Goal: Information Seeking & Learning: Check status

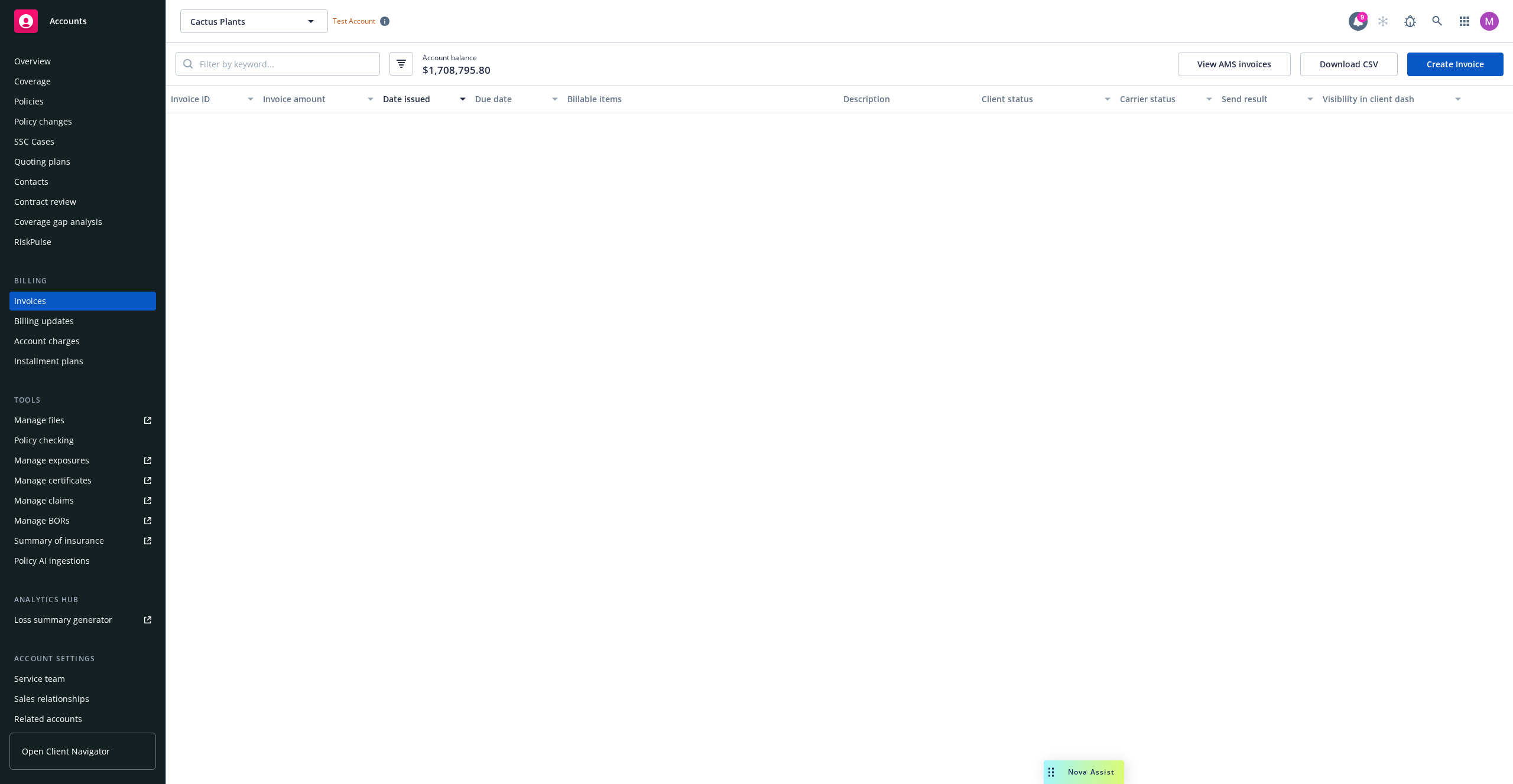
scroll to position [8587, 0]
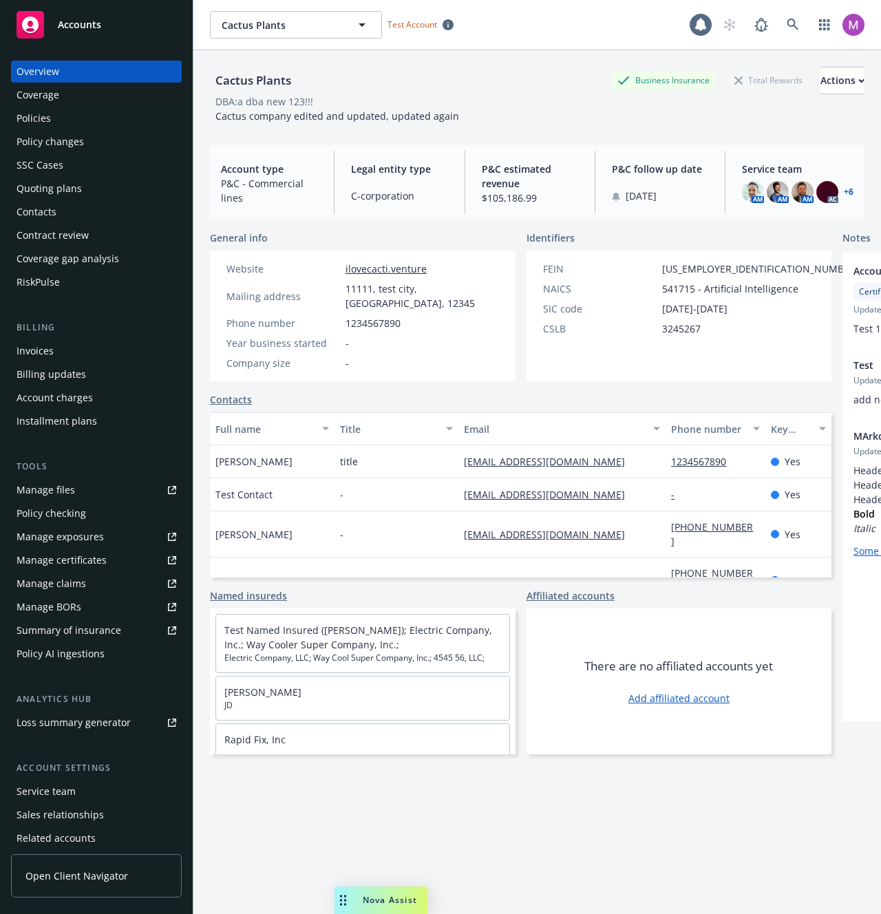
click at [81, 119] on div "Policies" at bounding box center [97, 118] width 160 height 22
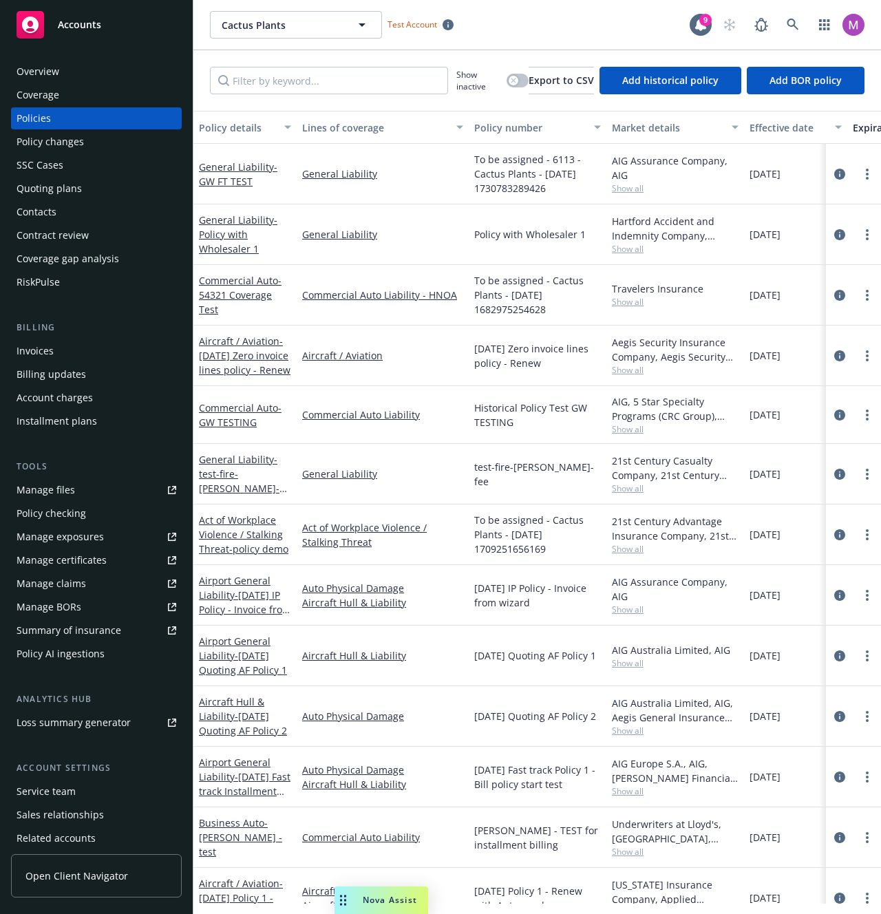
click at [75, 349] on div "Invoices" at bounding box center [97, 351] width 160 height 22
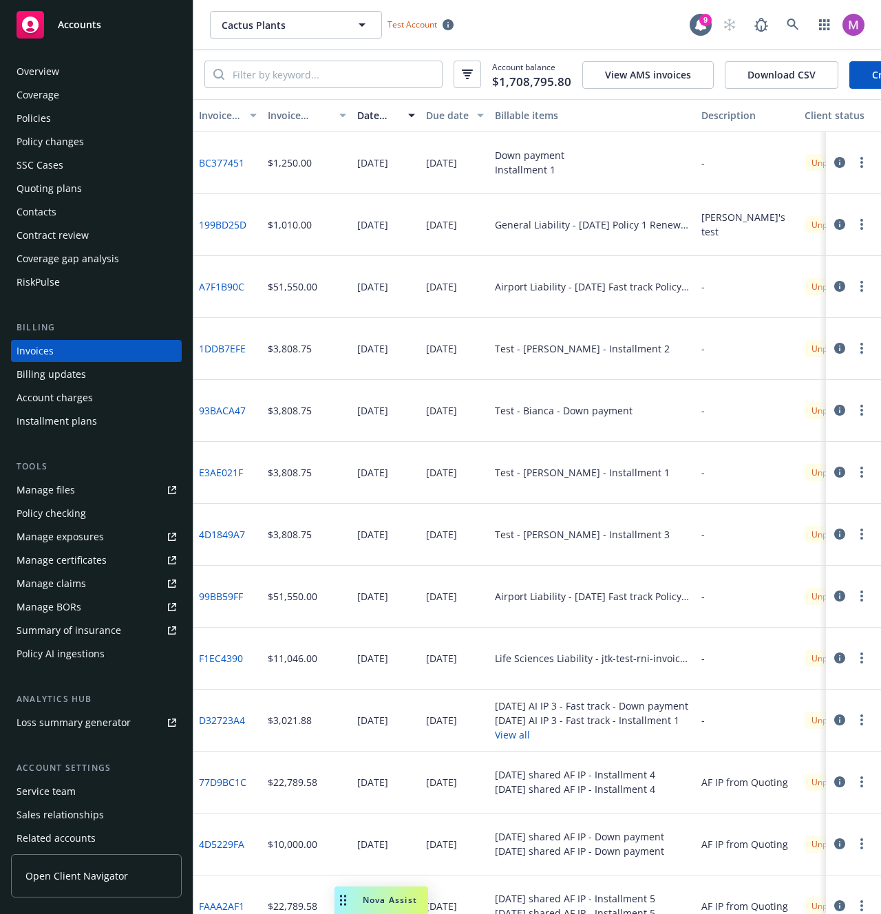
click at [463, 83] on button "button" at bounding box center [468, 75] width 28 height 28
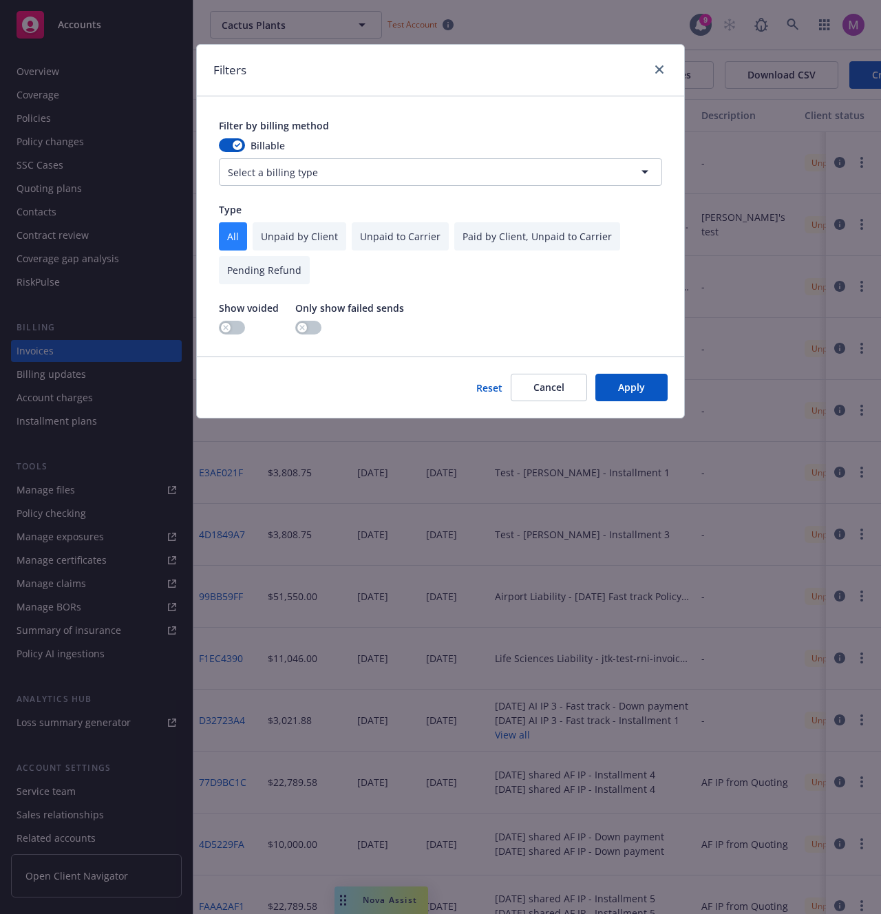
click at [337, 181] on html "Accounts Overview Coverage Policies Policy changes SSC Cases Quoting plans Cont…" at bounding box center [440, 457] width 881 height 914
click at [352, 231] on input "checkbox" at bounding box center [400, 236] width 97 height 28
checkbox input "true"
checkbox input "false"
click at [492, 235] on input "checkbox" at bounding box center [537, 236] width 166 height 28
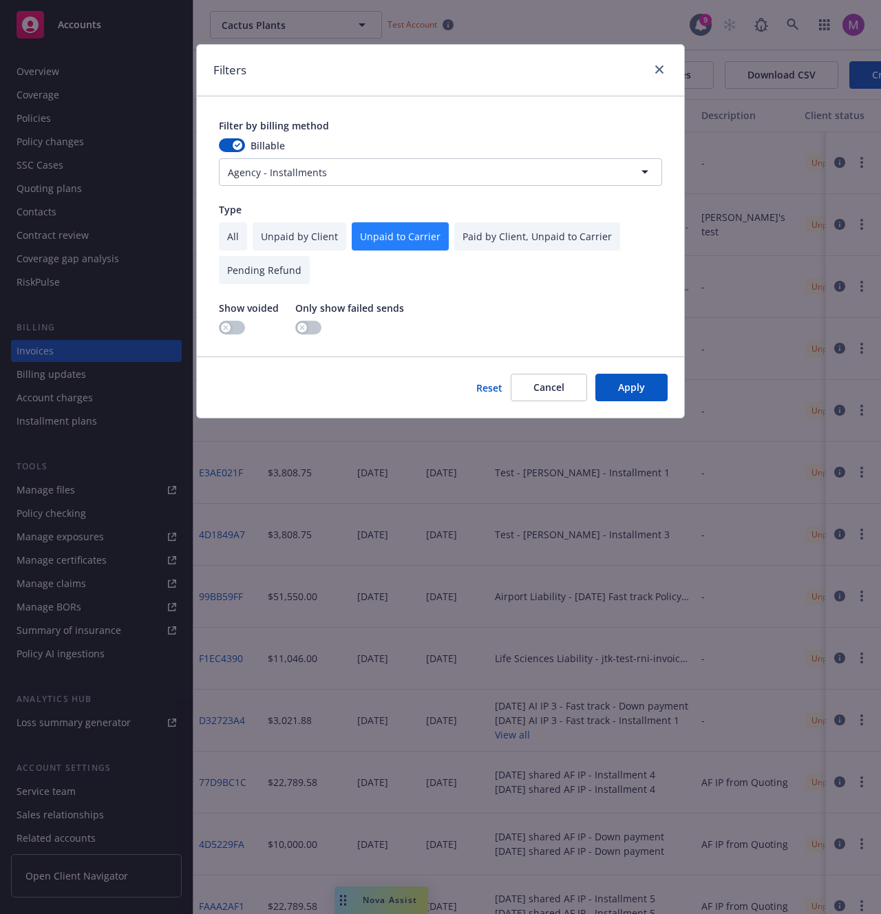
checkbox input "true"
checkbox input "false"
click at [651, 389] on button "Apply" at bounding box center [632, 388] width 72 height 28
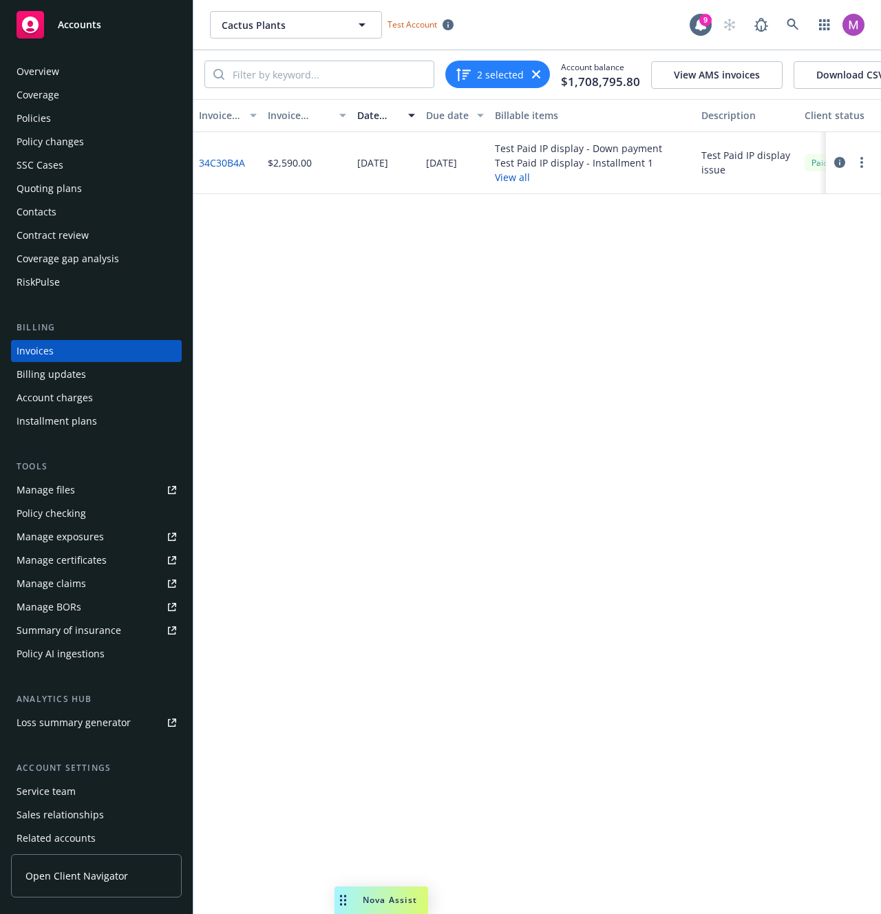
click at [841, 168] on icon "button" at bounding box center [839, 162] width 11 height 11
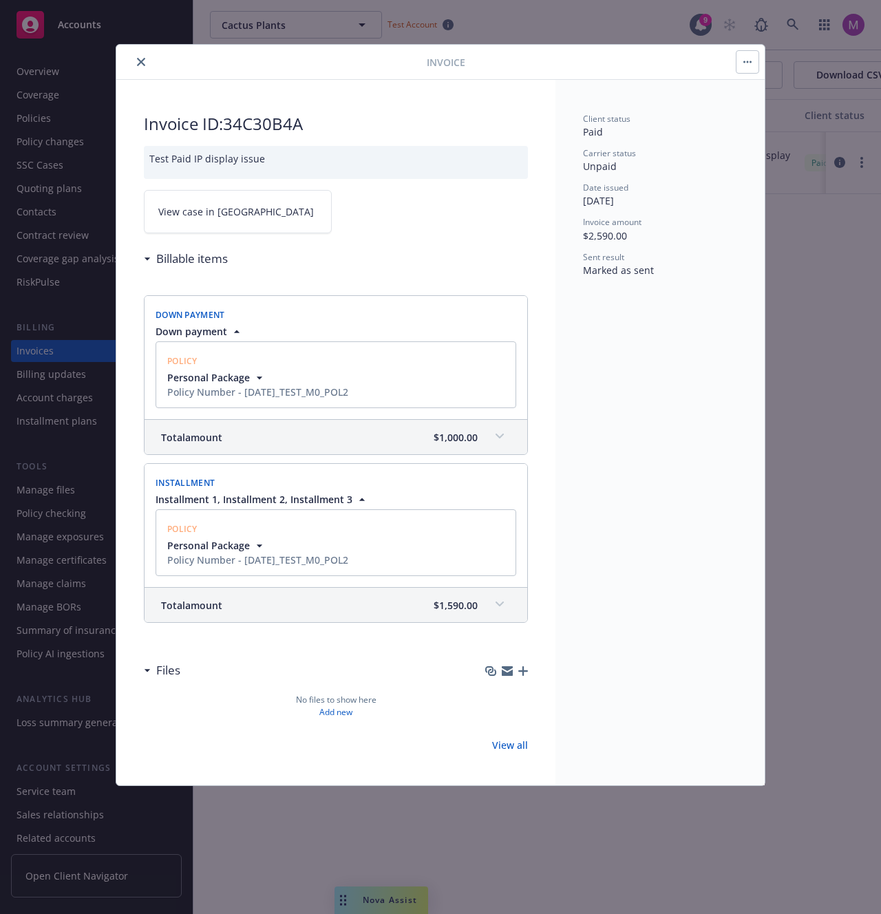
click at [445, 361] on div "Policy" at bounding box center [336, 360] width 343 height 20
click at [266, 377] on span "Personal Package" at bounding box center [257, 377] width 181 height 14
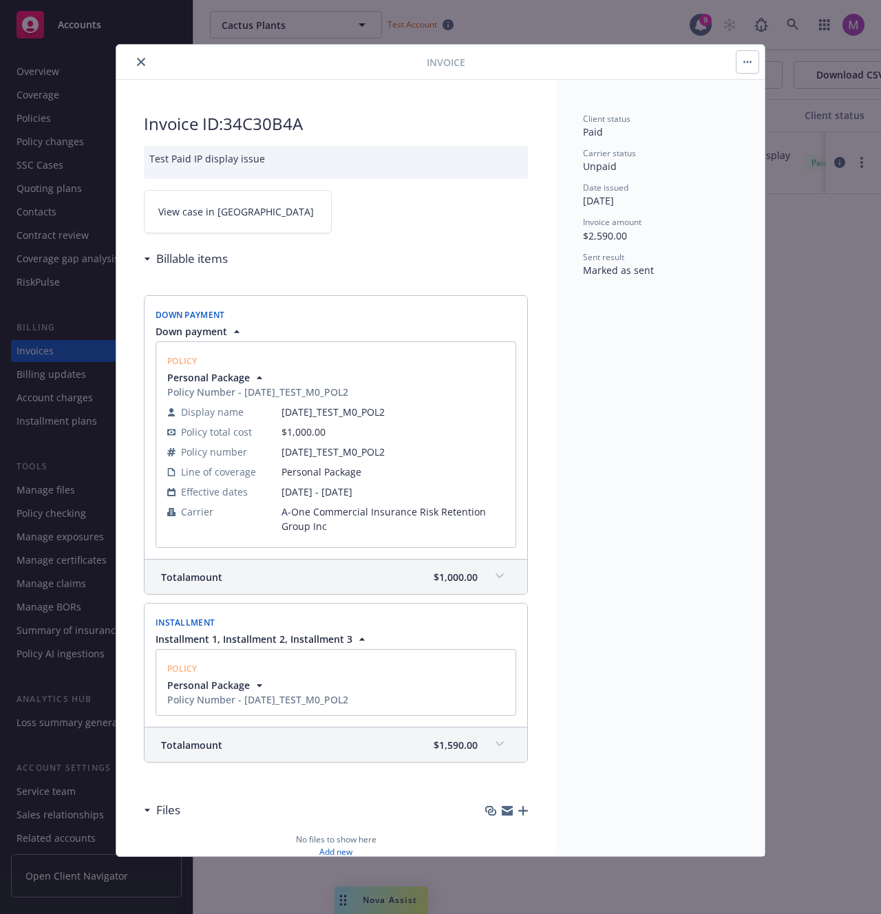
click at [261, 680] on icon "button" at bounding box center [260, 686] width 14 height 14
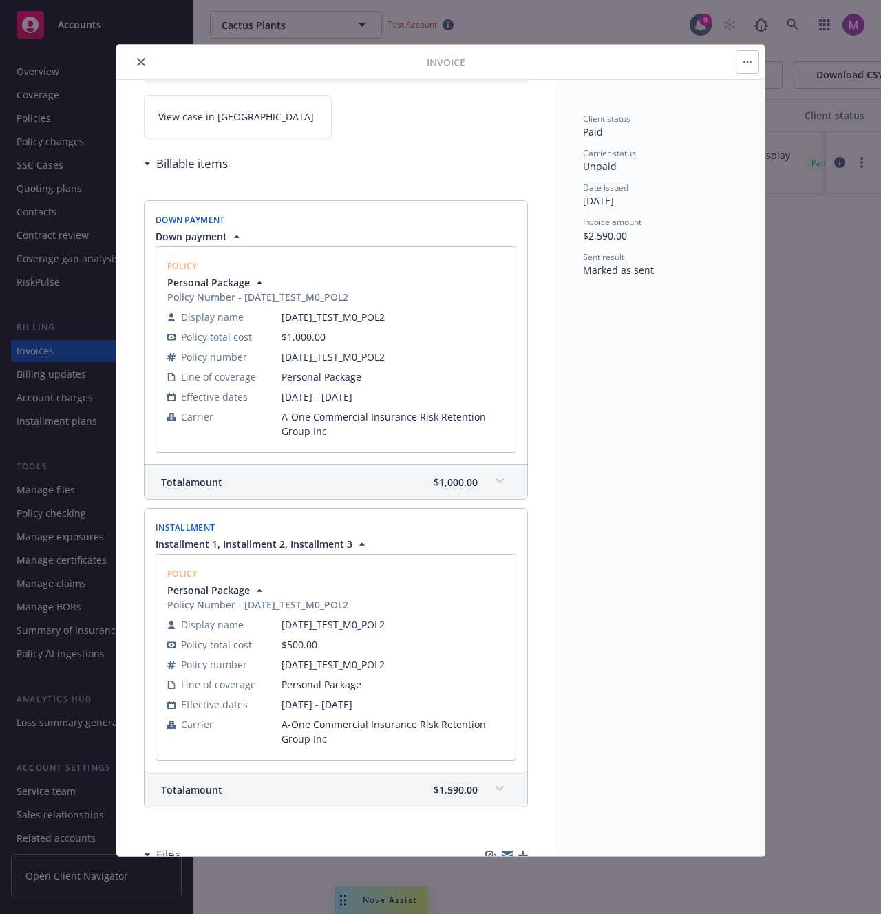
scroll to position [113, 0]
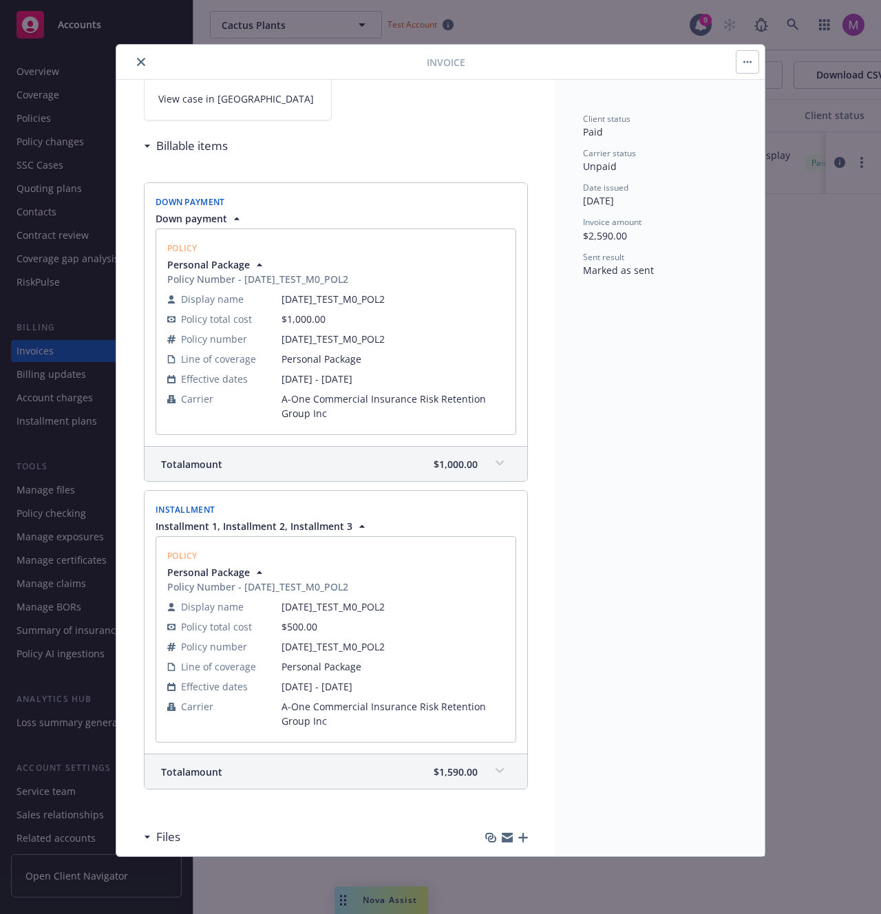
click at [231, 220] on icon "button" at bounding box center [237, 219] width 14 height 14
click at [231, 220] on div "Down Payment Down payment Policy Personal Package Policy Number - [DATE]_TEST_M…" at bounding box center [336, 485] width 384 height 651
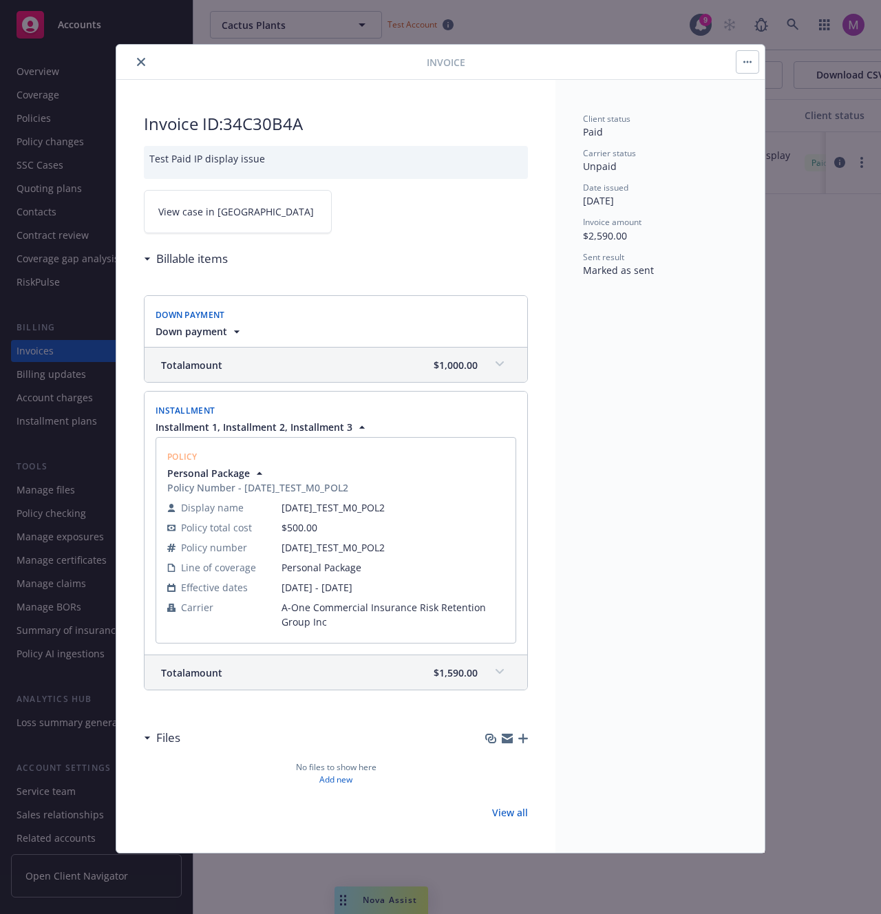
click at [235, 331] on icon "button" at bounding box center [237, 331] width 6 height 3
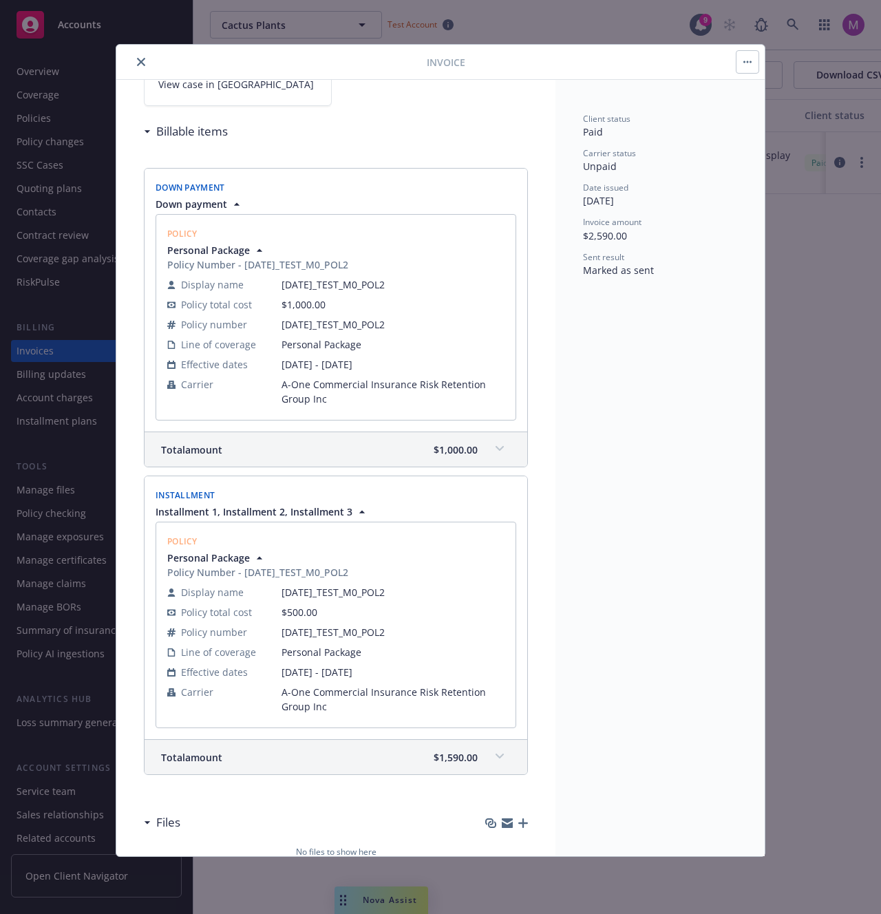
scroll to position [136, 0]
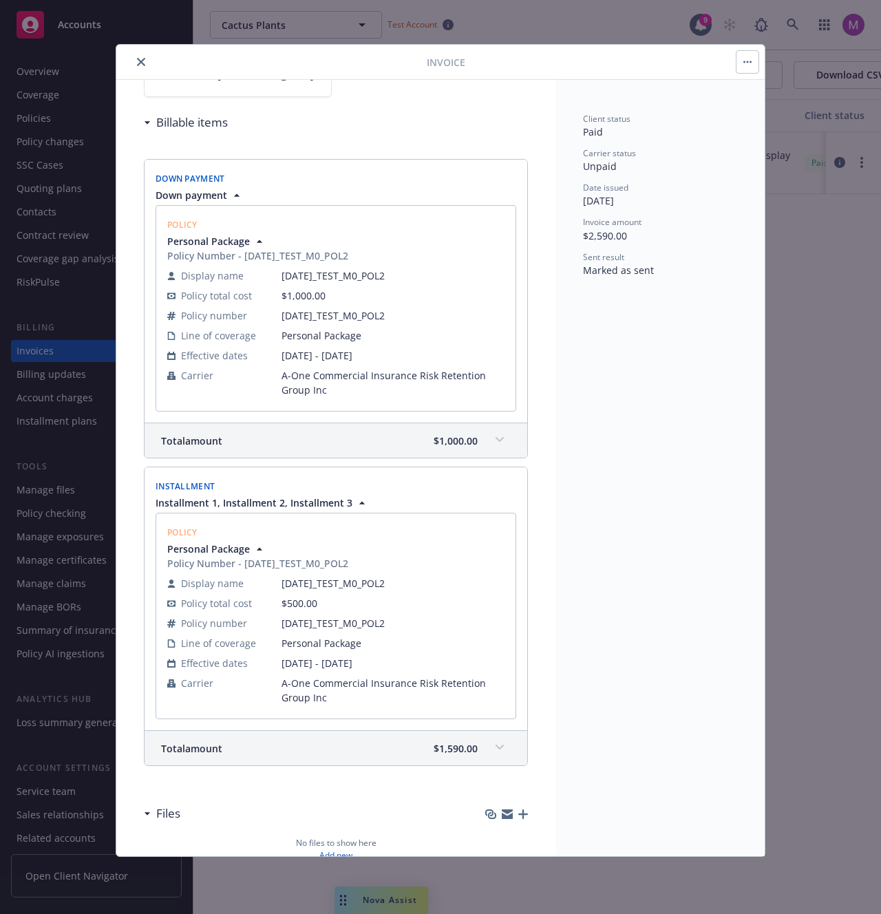
click at [496, 746] on icon at bounding box center [500, 748] width 8 height 6
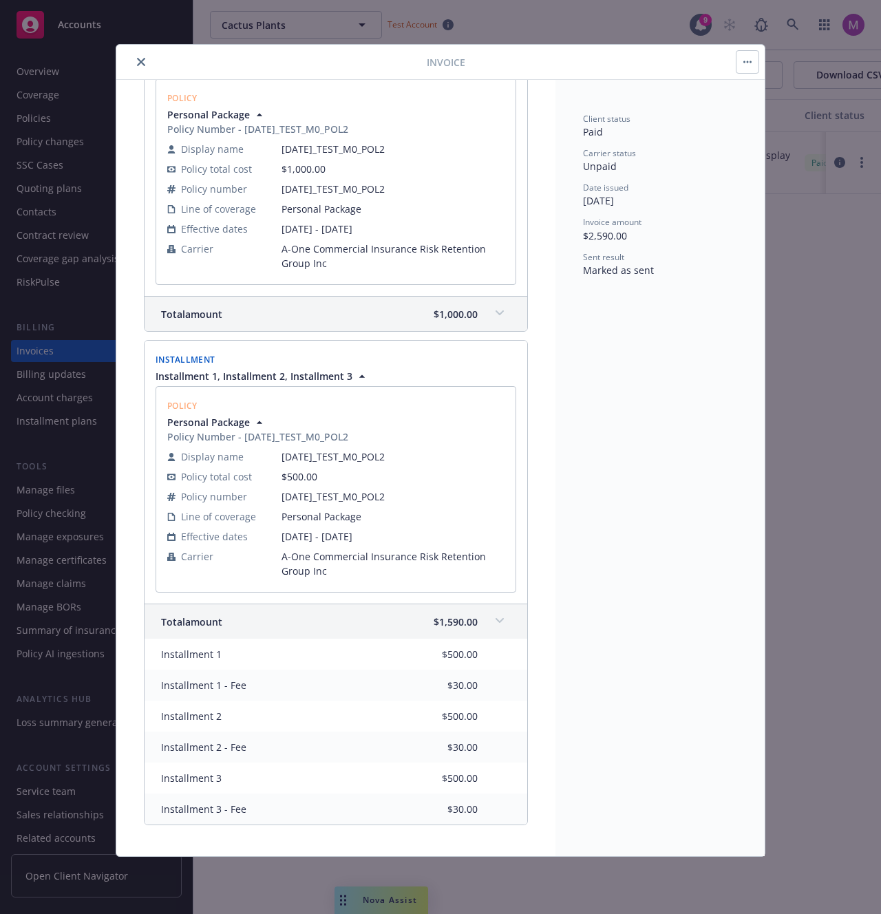
scroll to position [72, 0]
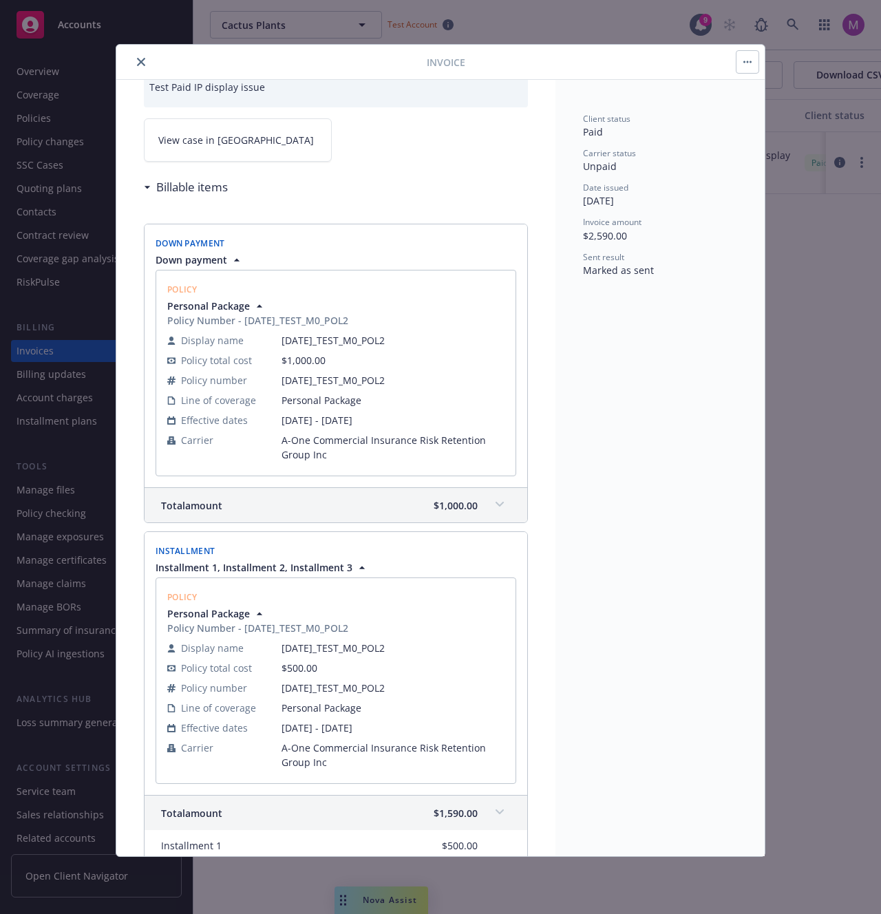
click at [359, 565] on icon "button" at bounding box center [362, 568] width 14 height 14
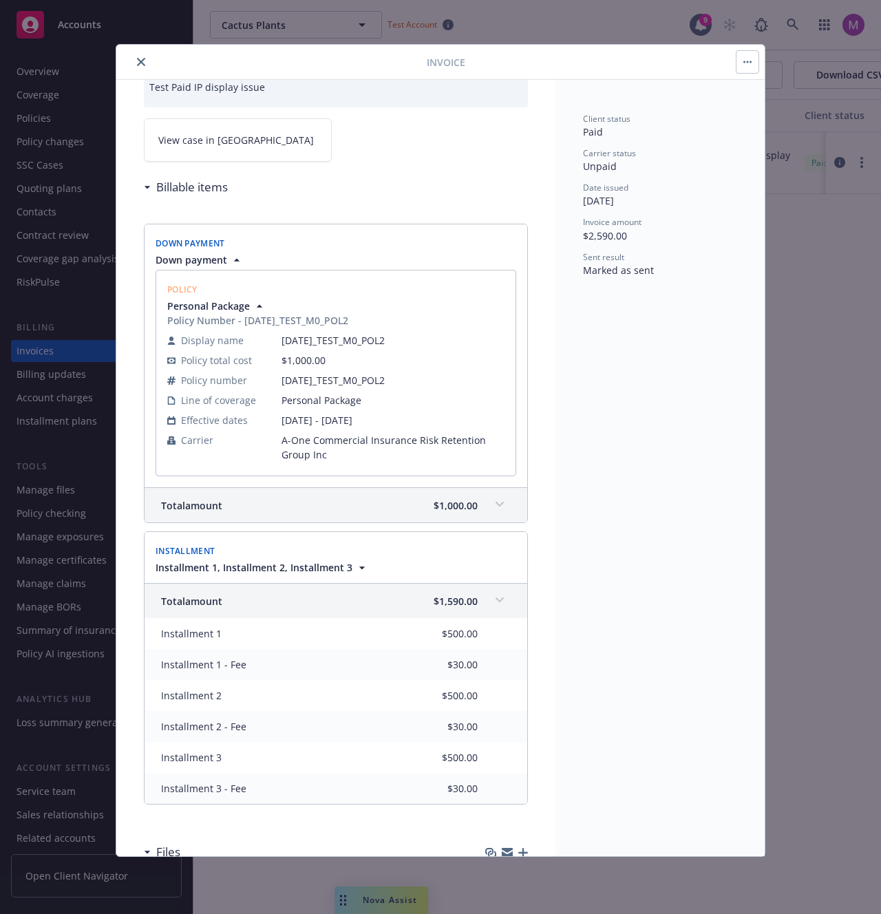
click at [492, 595] on span at bounding box center [500, 600] width 22 height 22
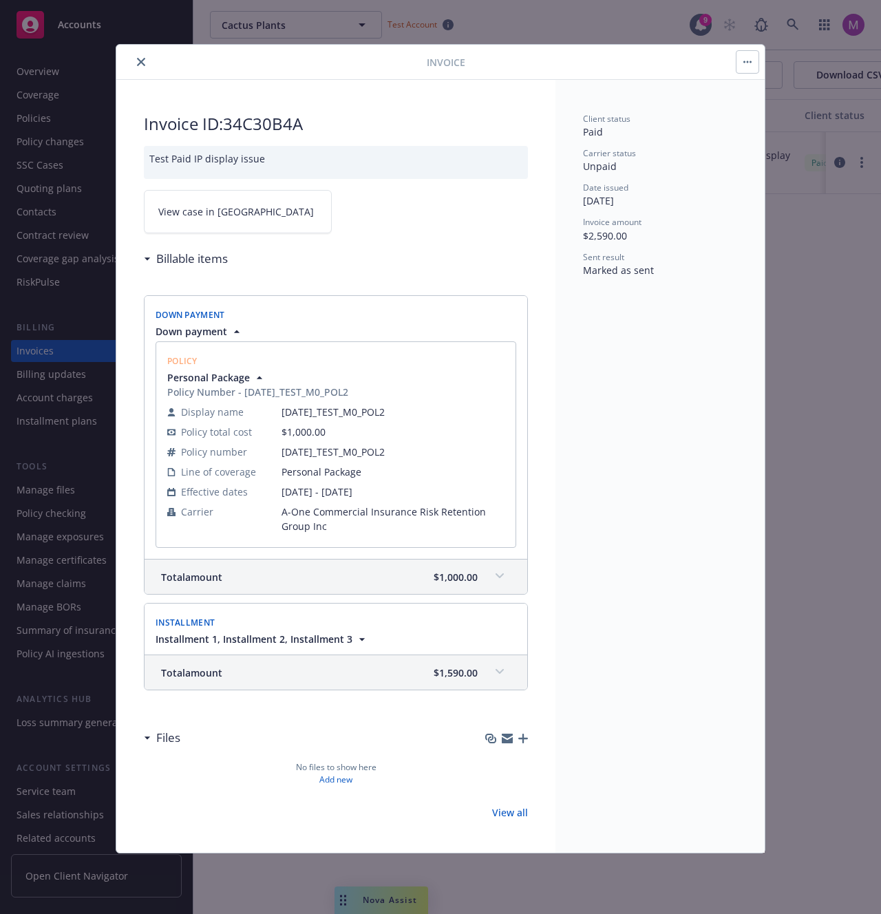
scroll to position [0, 0]
click at [232, 333] on icon "button" at bounding box center [237, 332] width 14 height 14
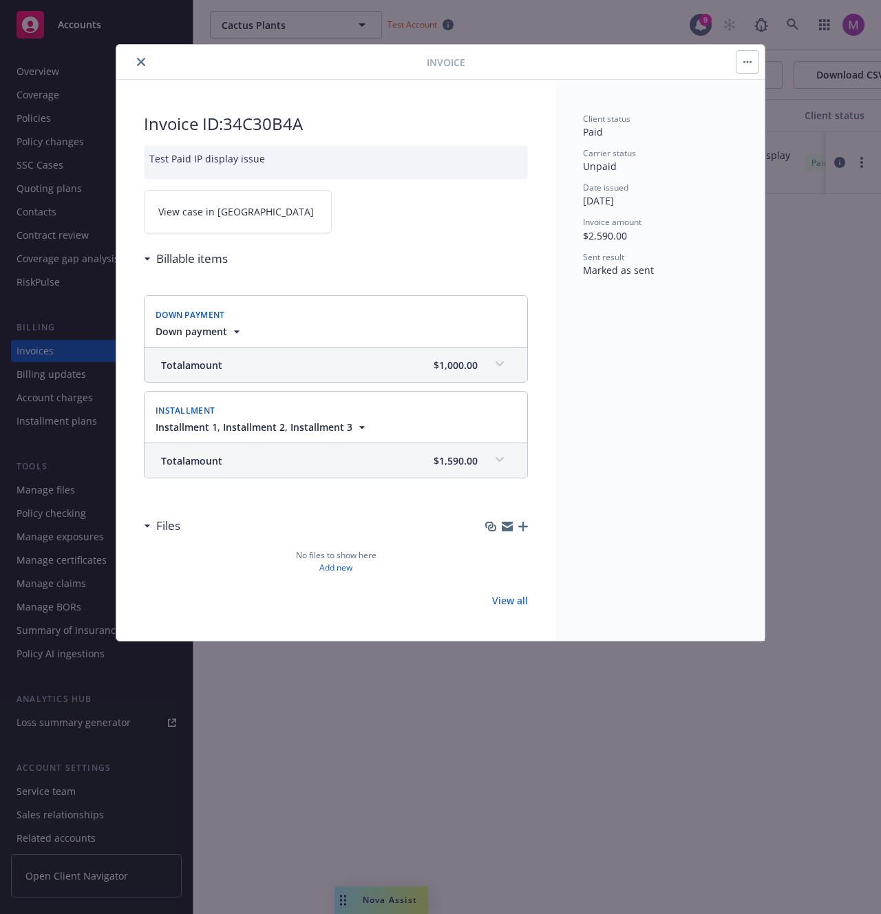
click at [236, 333] on icon "button" at bounding box center [237, 332] width 14 height 14
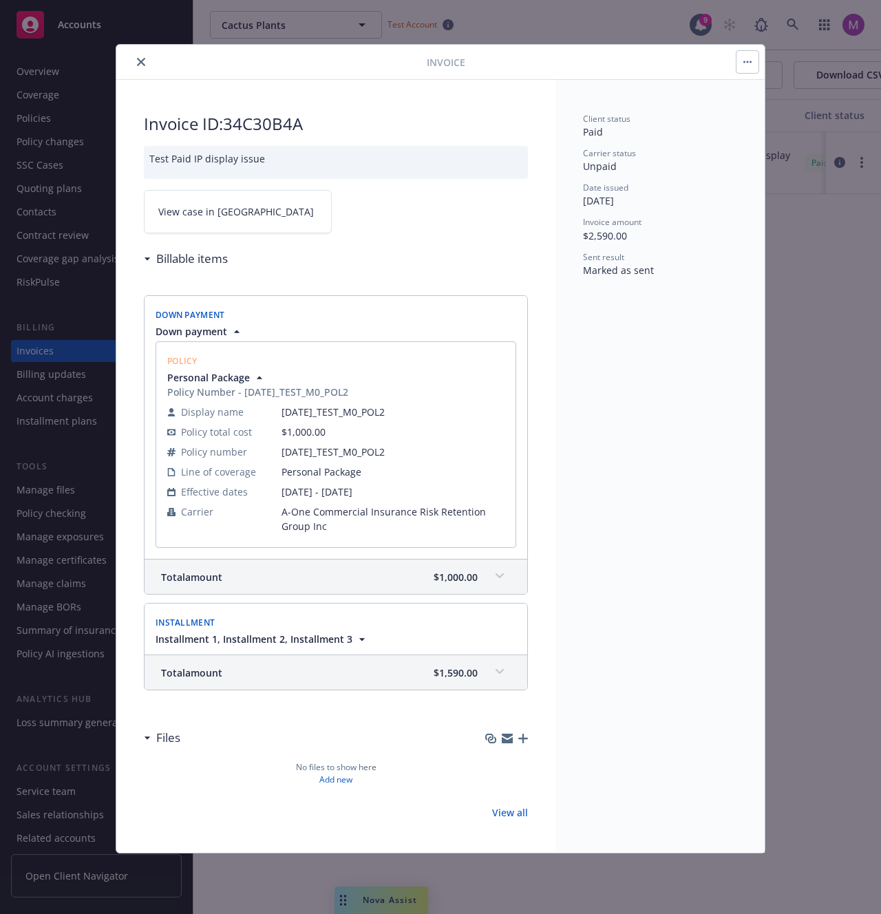
click at [351, 637] on span "Installment 1, Installment 2, Installment 3" at bounding box center [262, 639] width 213 height 14
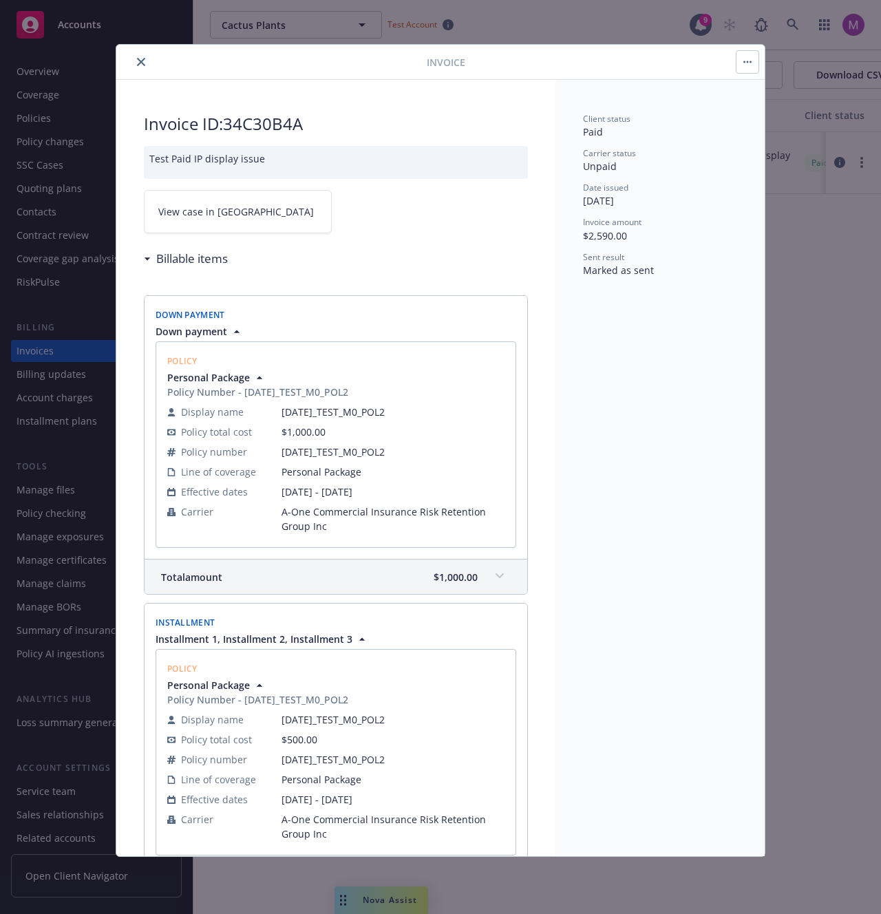
click at [357, 639] on icon "button" at bounding box center [362, 640] width 14 height 14
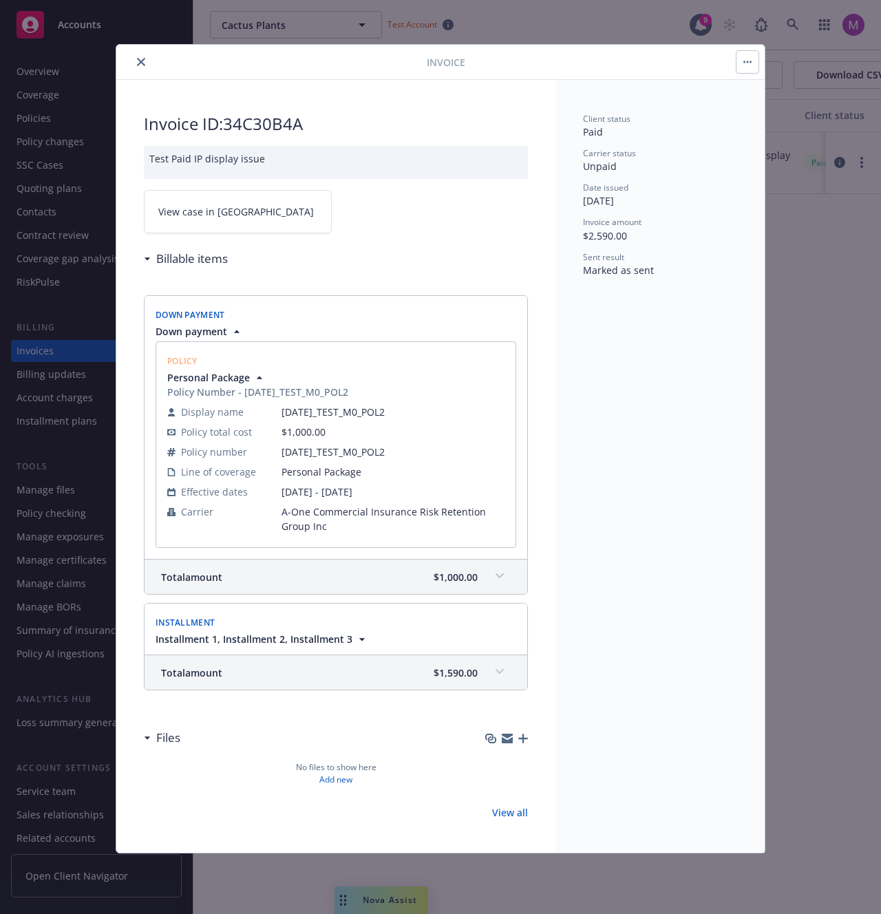
click at [360, 633] on icon "button" at bounding box center [362, 640] width 14 height 14
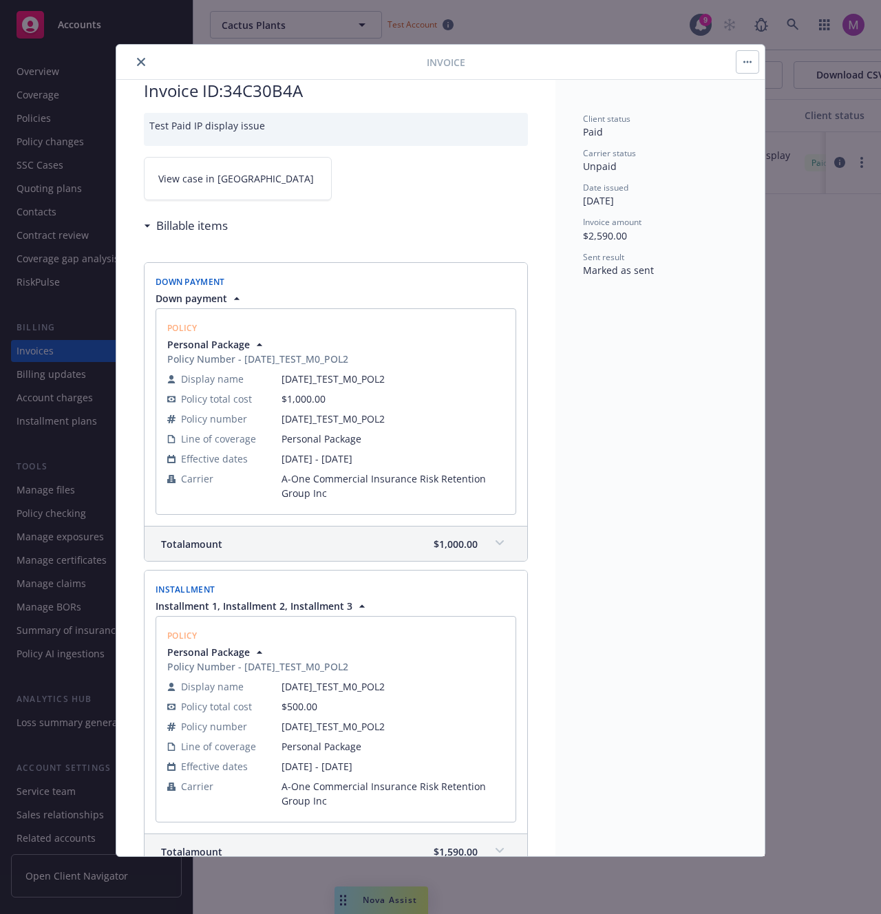
scroll to position [149, 0]
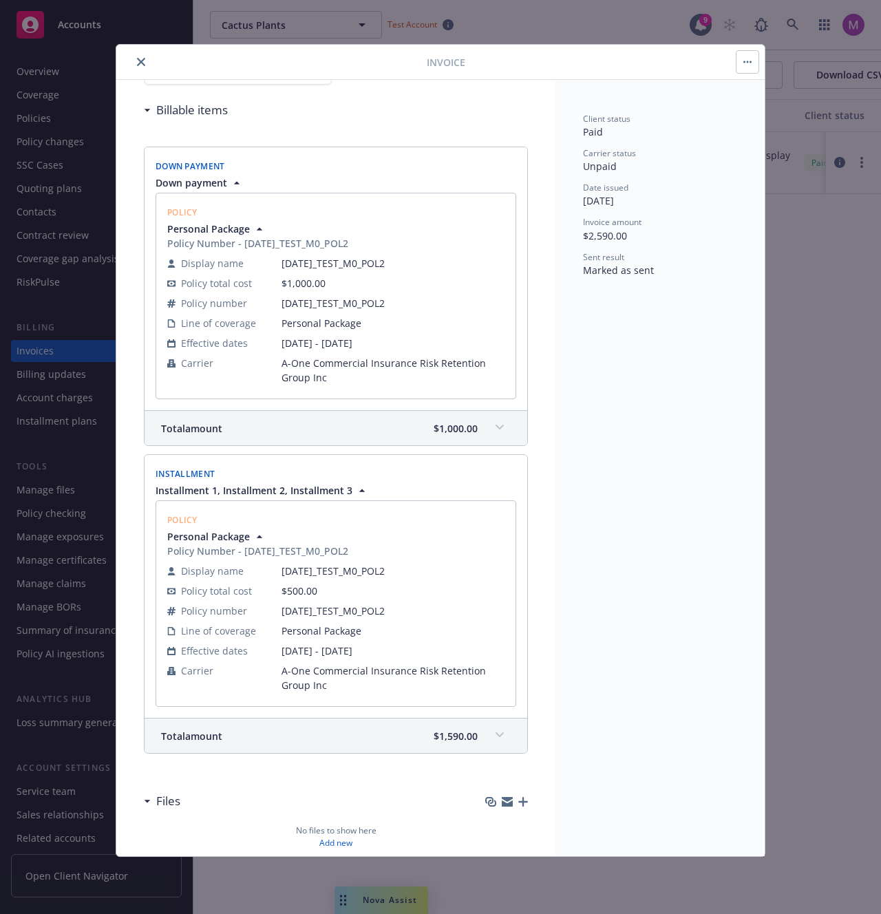
click at [508, 743] on div "Total amount $1,590.00" at bounding box center [336, 736] width 383 height 34
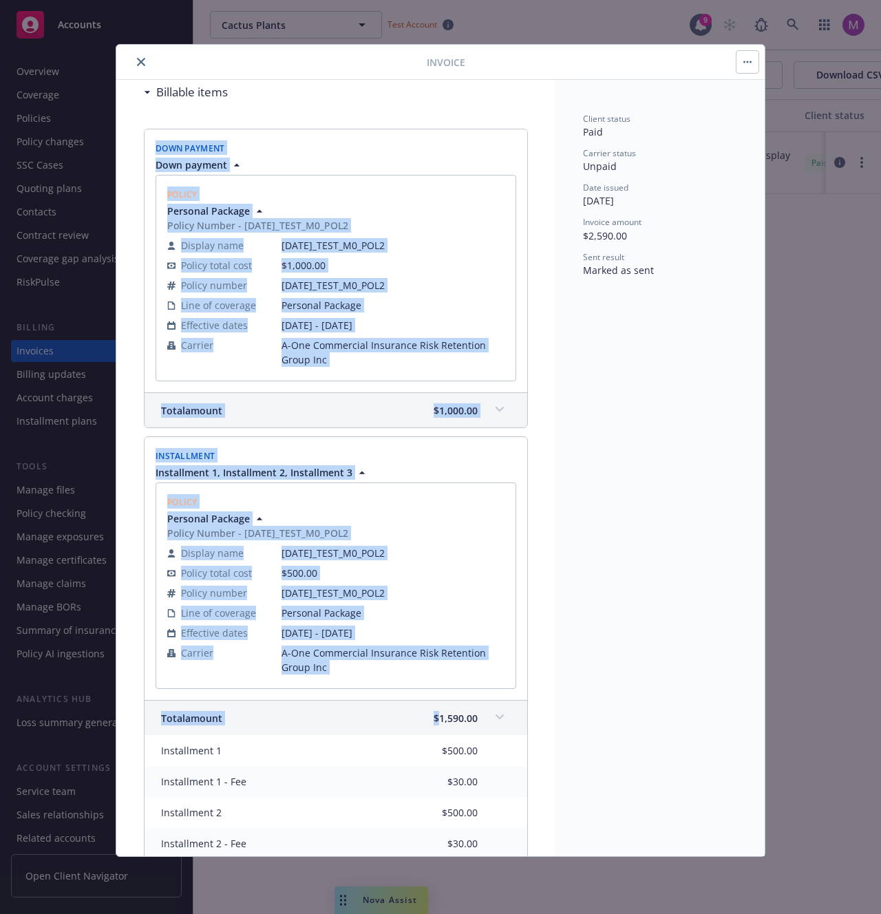
drag, startPoint x: 235, startPoint y: 229, endPoint x: 467, endPoint y: 701, distance: 525.6
click at [467, 701] on div "Invoice ID: 34C30B4A Test Paid IP display issue View case in SSC Billable items…" at bounding box center [335, 498] width 439 height 1171
click at [534, 600] on div "Invoice ID: 34C30B4A Test Paid IP display issue View case in SSC Billable items…" at bounding box center [335, 498] width 439 height 1171
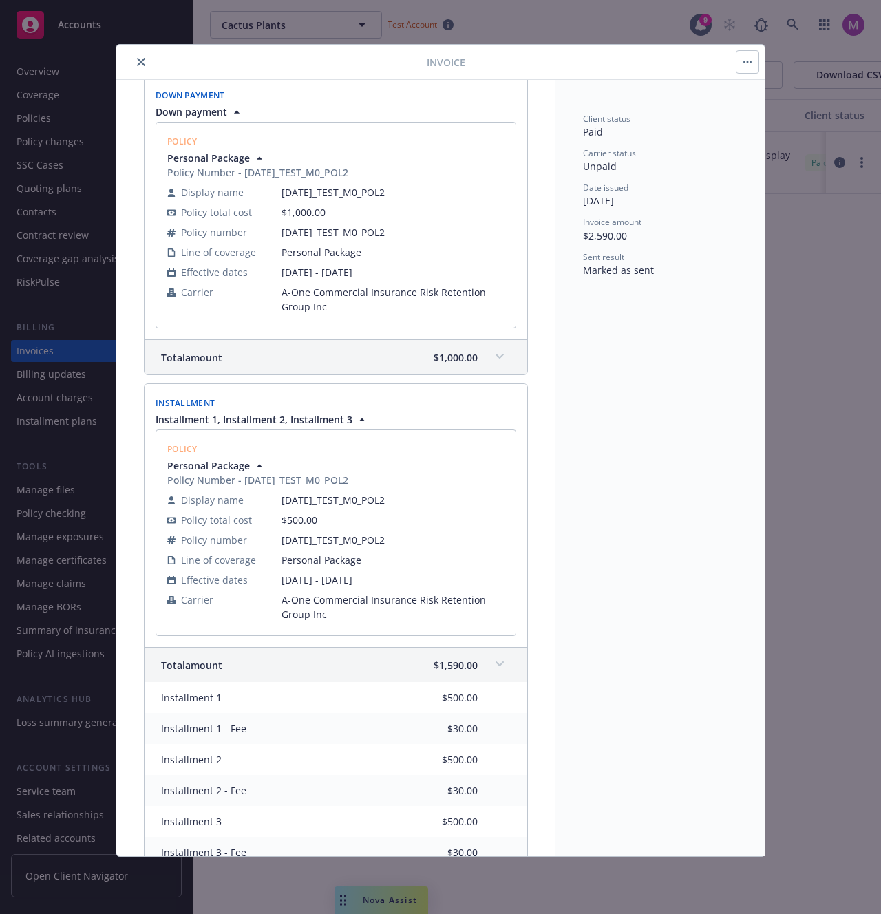
scroll to position [229, 0]
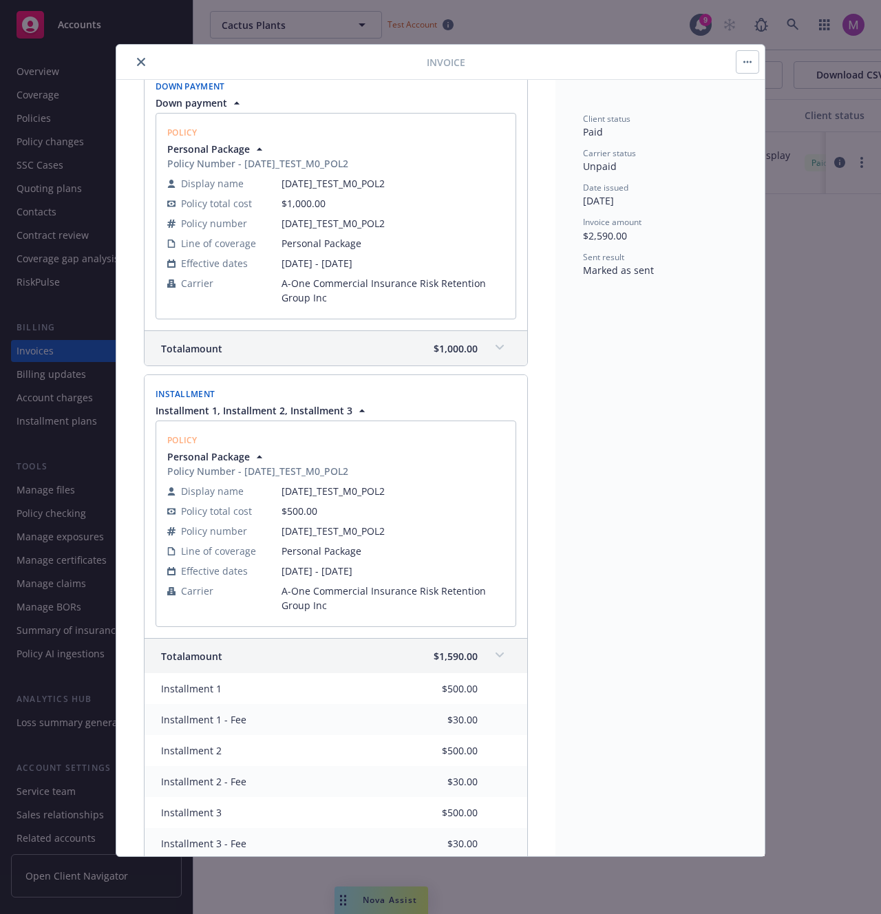
click at [497, 260] on div "Policy Personal Package Policy Number - [DATE]_TEST_M0_POL2 Display name [DATE]…" at bounding box center [336, 216] width 361 height 207
